Goal: Information Seeking & Learning: Learn about a topic

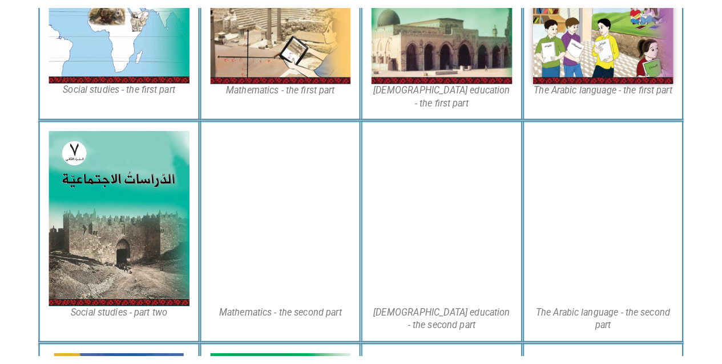
scroll to position [464, 0]
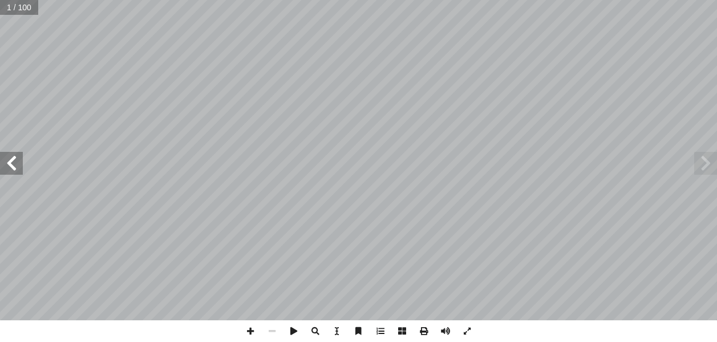
click at [13, 168] on span at bounding box center [11, 163] width 23 height 23
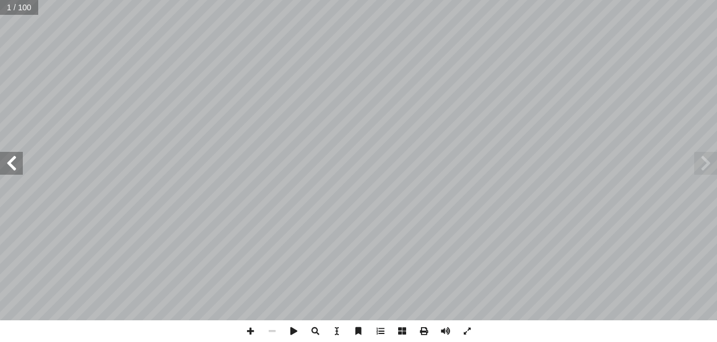
click at [13, 168] on span at bounding box center [11, 163] width 23 height 23
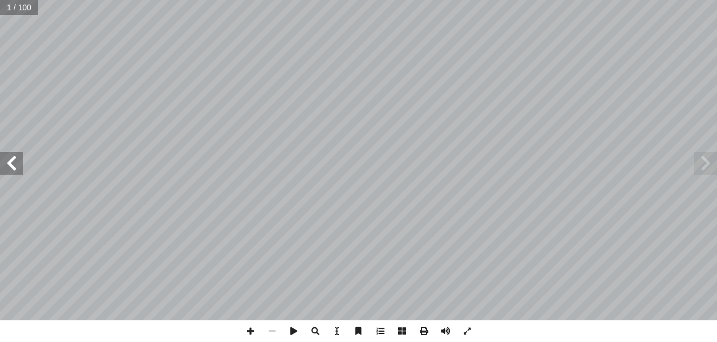
click at [13, 168] on span at bounding box center [11, 163] width 23 height 23
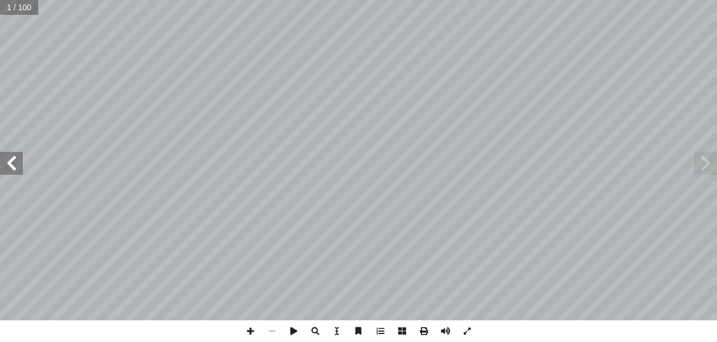
click at [13, 168] on span at bounding box center [11, 163] width 23 height 23
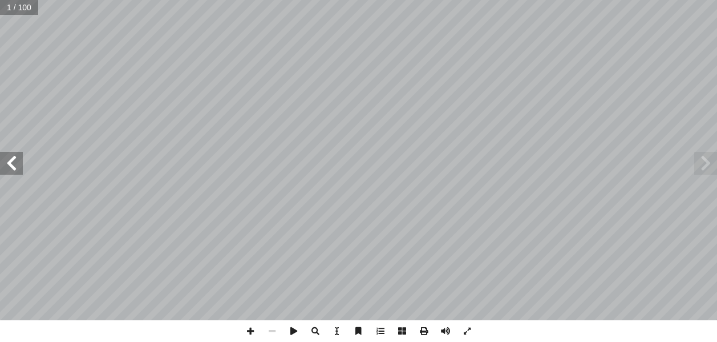
click at [13, 168] on span at bounding box center [11, 163] width 23 height 23
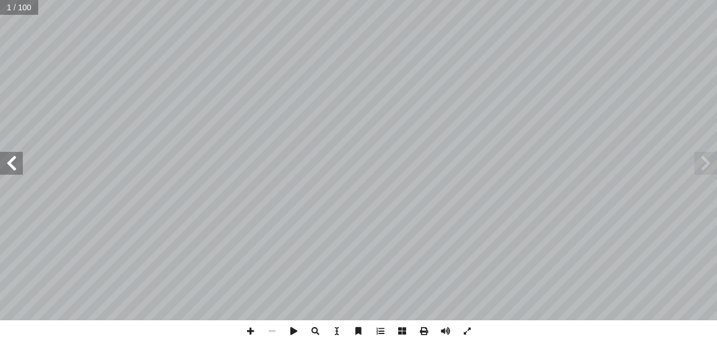
click at [13, 168] on span at bounding box center [11, 163] width 23 height 23
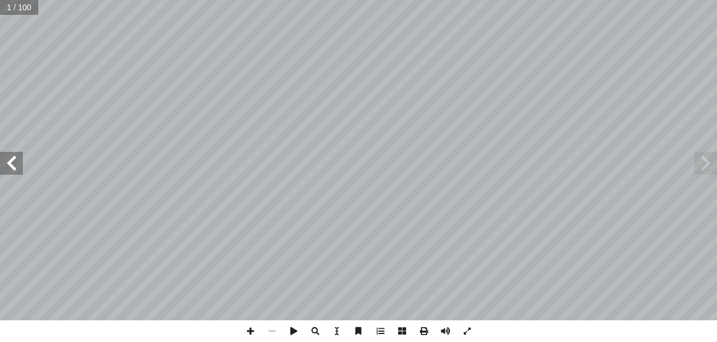
click at [13, 168] on span at bounding box center [11, 163] width 23 height 23
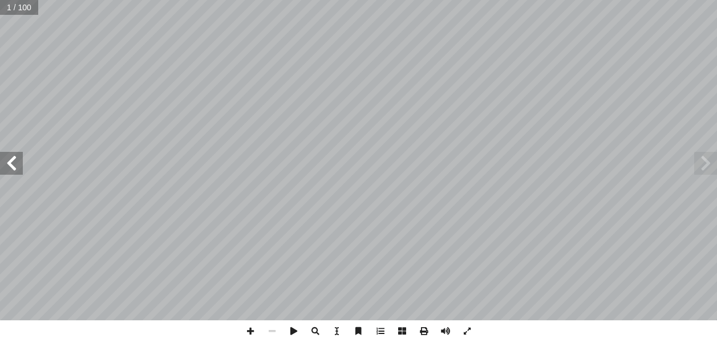
click at [14, 168] on span at bounding box center [11, 163] width 23 height 23
click at [14, 163] on span at bounding box center [11, 163] width 23 height 23
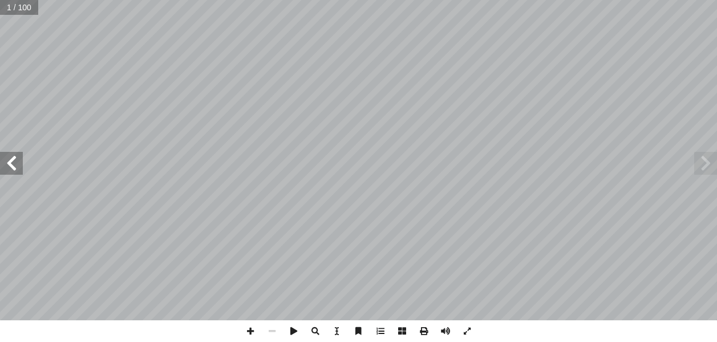
click at [14, 162] on span at bounding box center [11, 163] width 23 height 23
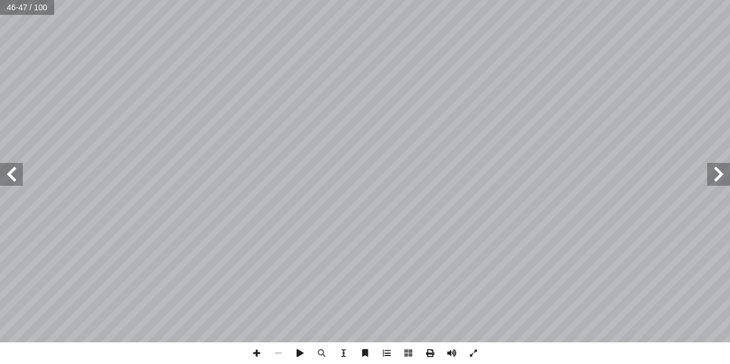
click at [716, 181] on span at bounding box center [718, 174] width 23 height 23
click at [716, 180] on span at bounding box center [718, 174] width 23 height 23
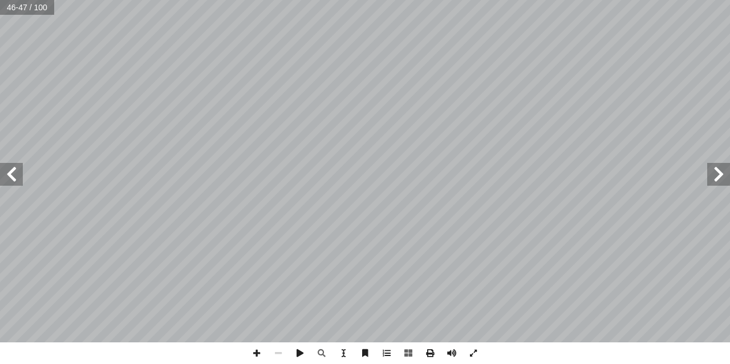
click at [716, 180] on span at bounding box center [718, 174] width 23 height 23
click at [716, 181] on span at bounding box center [718, 174] width 23 height 23
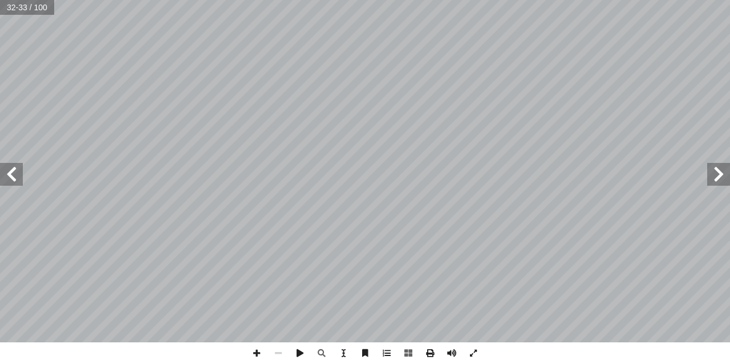
click at [716, 184] on span at bounding box center [718, 174] width 23 height 23
click at [6, 172] on span at bounding box center [11, 174] width 23 height 23
click at [7, 183] on span at bounding box center [11, 174] width 23 height 23
click at [716, 175] on span at bounding box center [718, 174] width 23 height 23
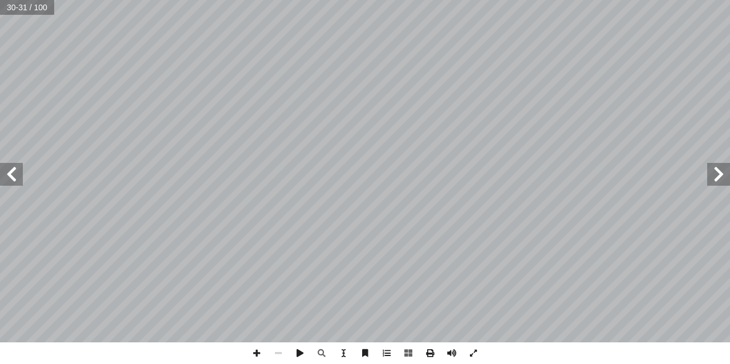
click at [715, 173] on span at bounding box center [718, 174] width 23 height 23
click at [13, 180] on span at bounding box center [11, 174] width 23 height 23
click at [716, 177] on span at bounding box center [718, 174] width 23 height 23
click at [15, 184] on span at bounding box center [11, 174] width 23 height 23
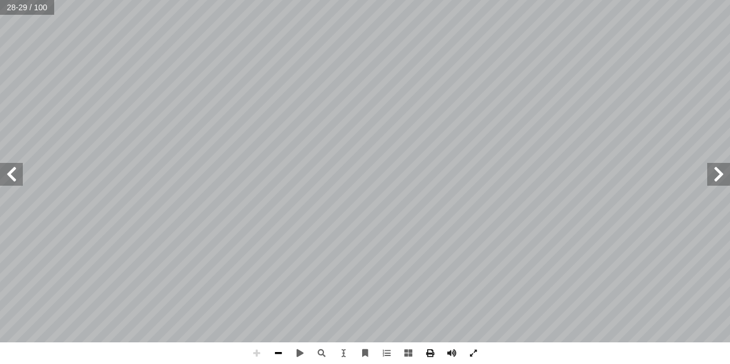
click at [283, 341] on span at bounding box center [279, 354] width 22 height 22
click at [258, 341] on span at bounding box center [257, 354] width 22 height 22
